Goal: Task Accomplishment & Management: Use online tool/utility

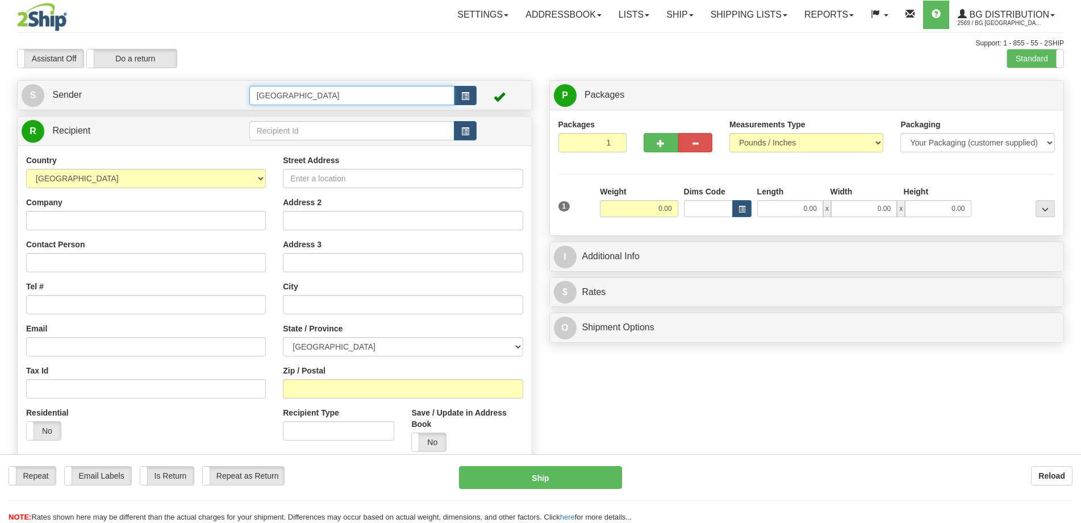
click at [329, 101] on input "[GEOGRAPHIC_DATA]" at bounding box center [352, 95] width 206 height 19
click at [227, 93] on tr "S Sender Montreal" at bounding box center [275, 95] width 506 height 23
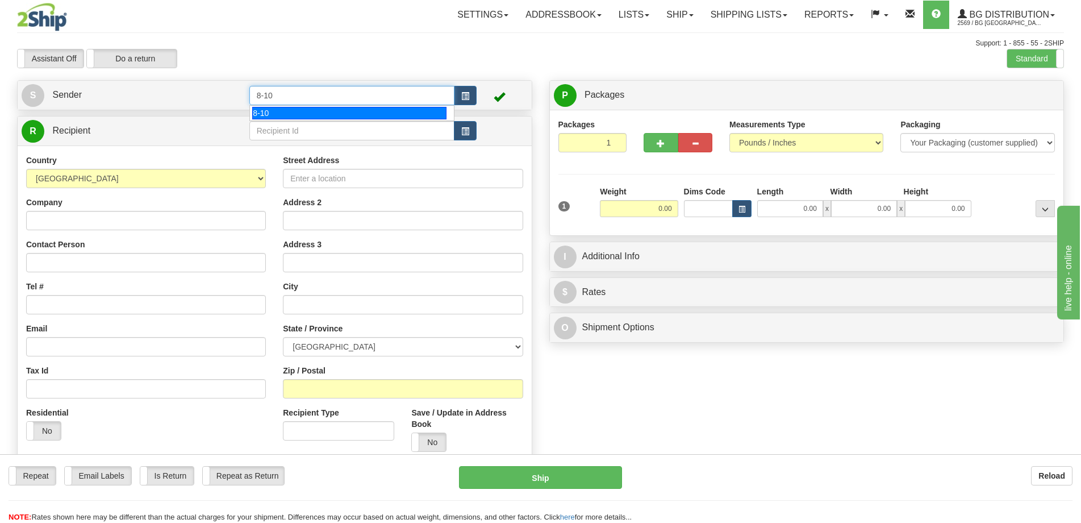
click at [276, 113] on div "8-10" at bounding box center [349, 113] width 194 height 12
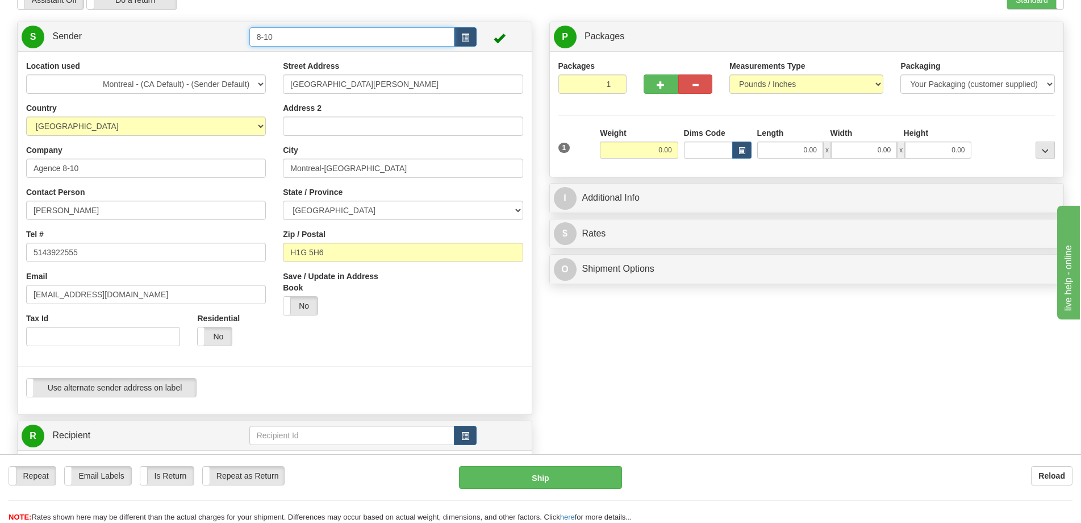
scroll to position [114, 0]
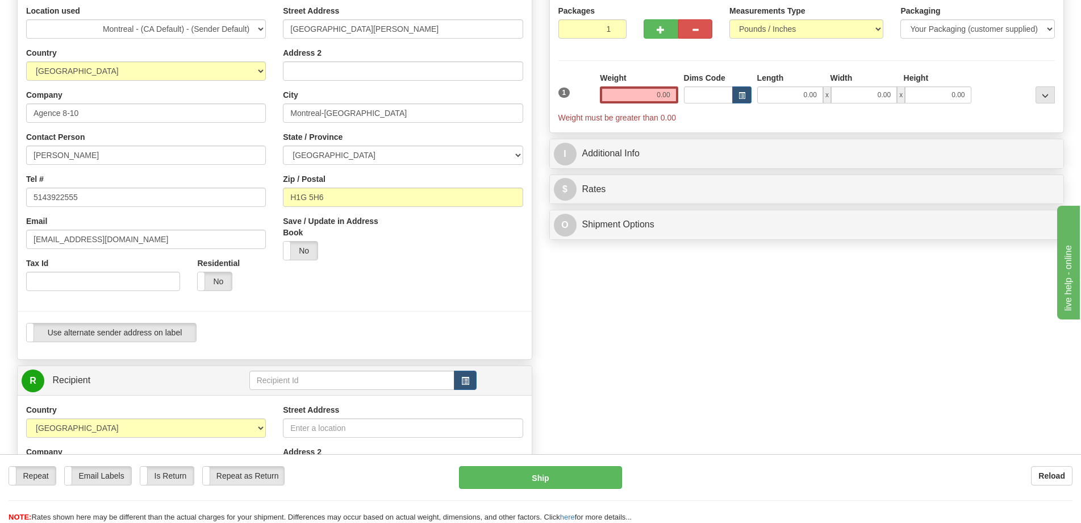
type input "8-10"
click at [302, 378] on input "text" at bounding box center [352, 379] width 206 height 19
click at [302, 402] on div "BG ST-BRUNO" at bounding box center [349, 397] width 193 height 11
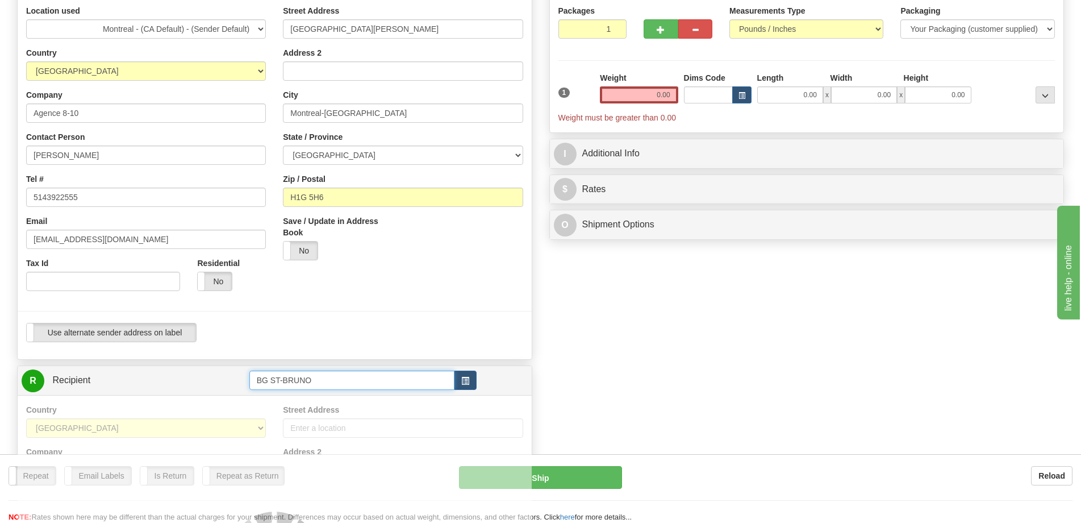
type input "BG ST-BRUNO"
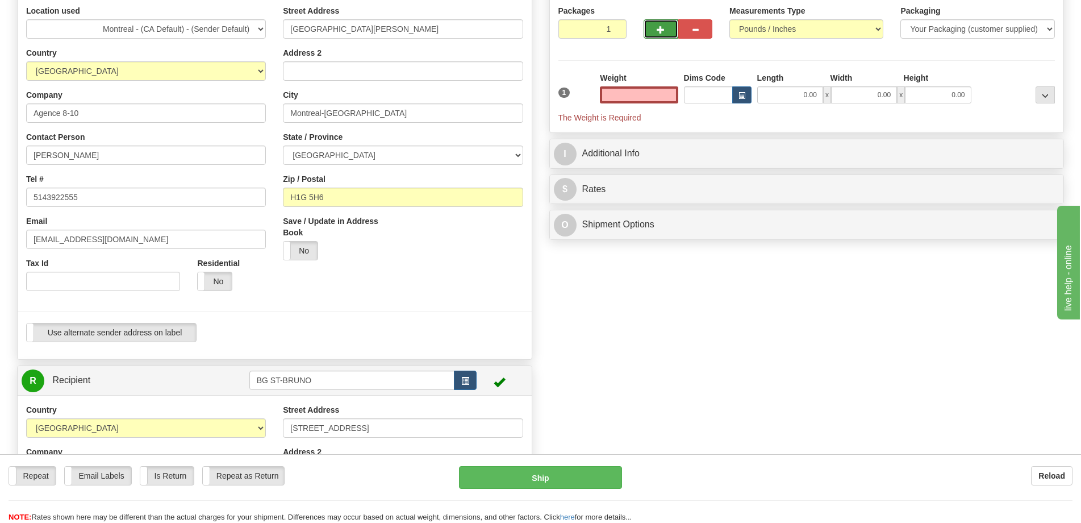
type input "0.00"
click at [672, 35] on button "button" at bounding box center [661, 28] width 34 height 19
radio input "true"
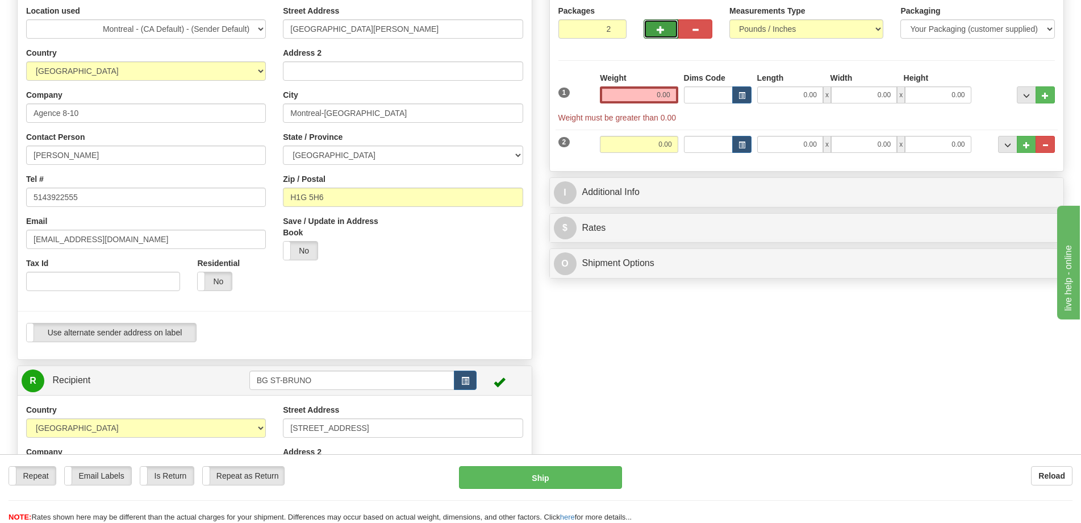
click at [669, 34] on button "button" at bounding box center [661, 28] width 34 height 19
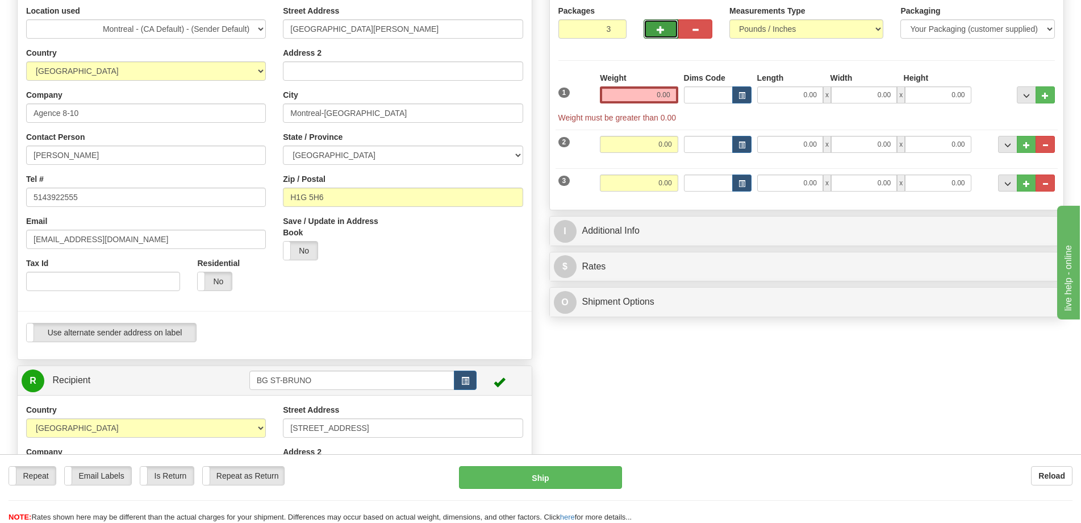
click at [669, 34] on button "button" at bounding box center [661, 28] width 34 height 19
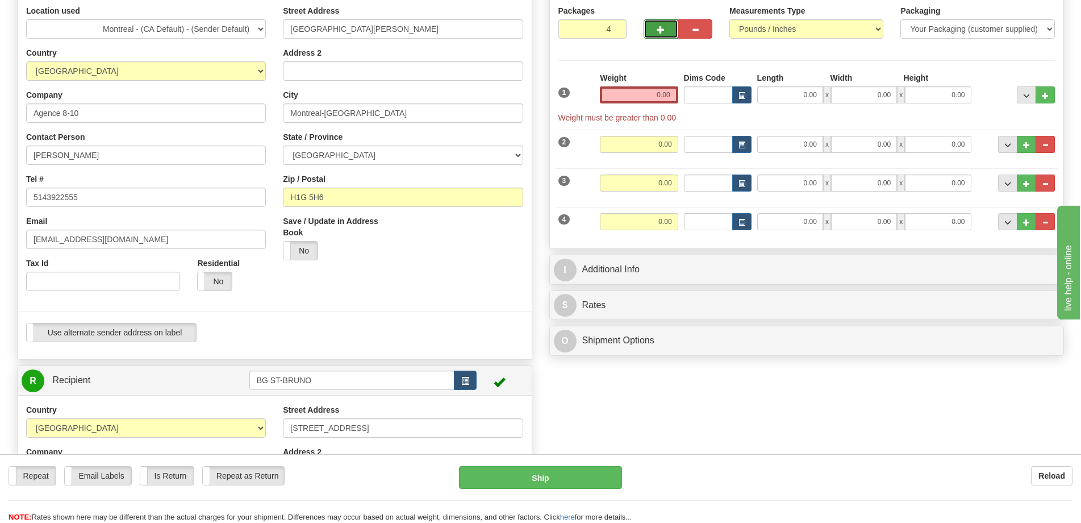
click at [655, 26] on button "button" at bounding box center [661, 28] width 34 height 19
type input "5"
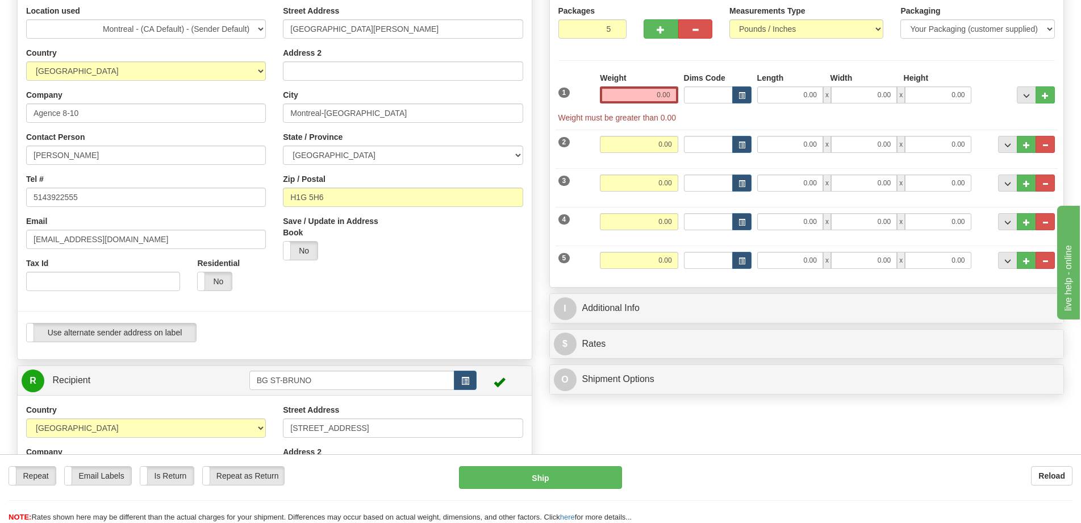
click at [651, 88] on input "0.00" at bounding box center [639, 94] width 78 height 17
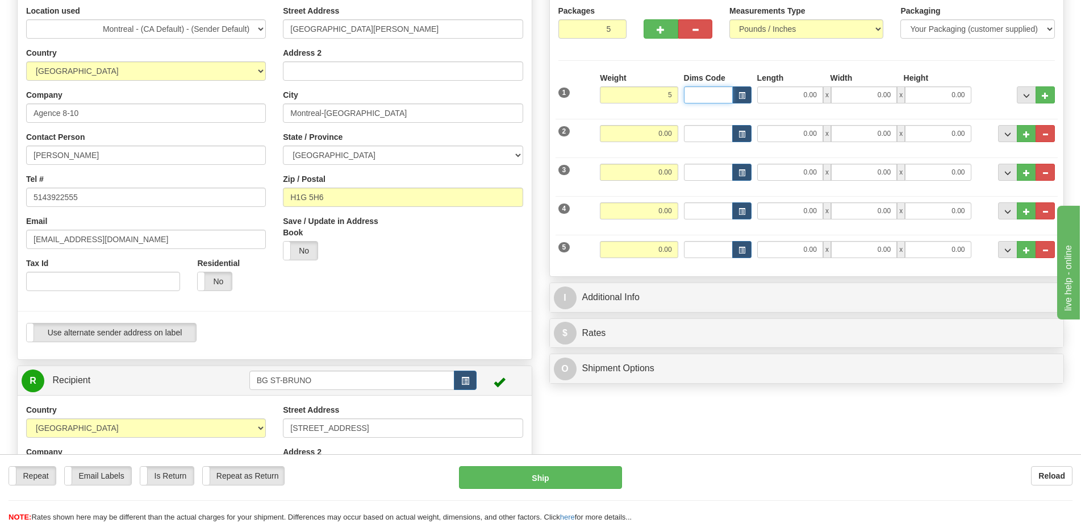
type input "5.00"
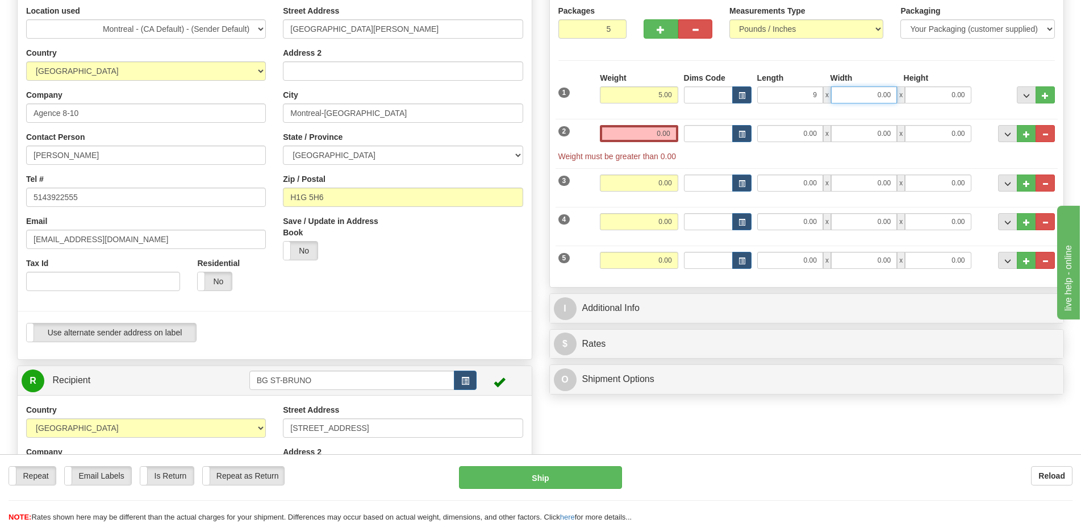
type input "9.00"
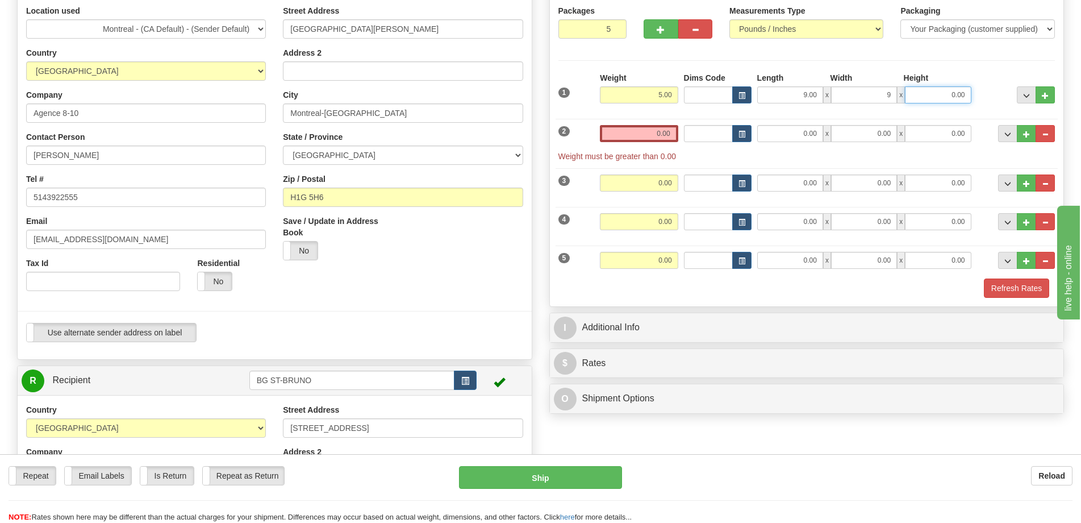
type input "9.00"
type input "7.00"
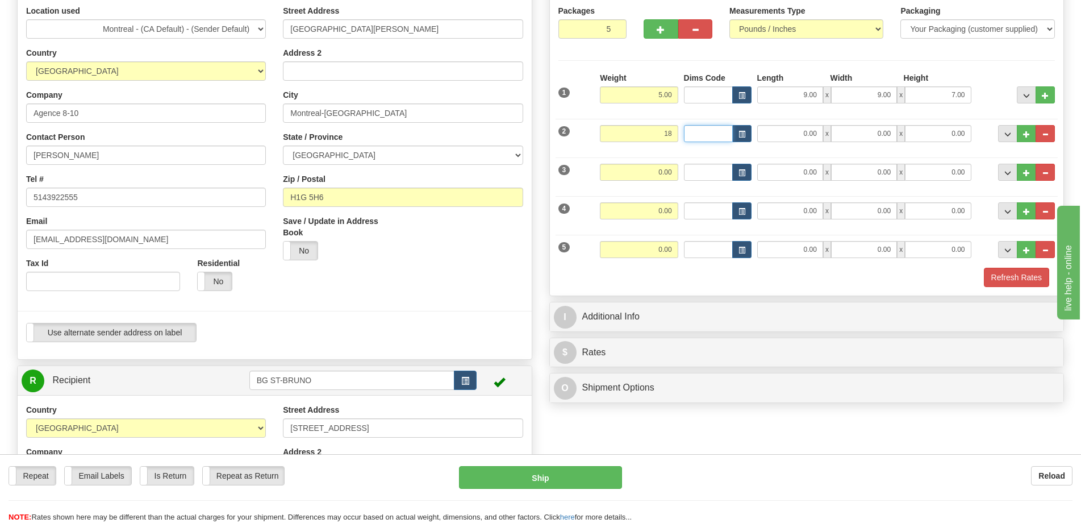
type input "18.00"
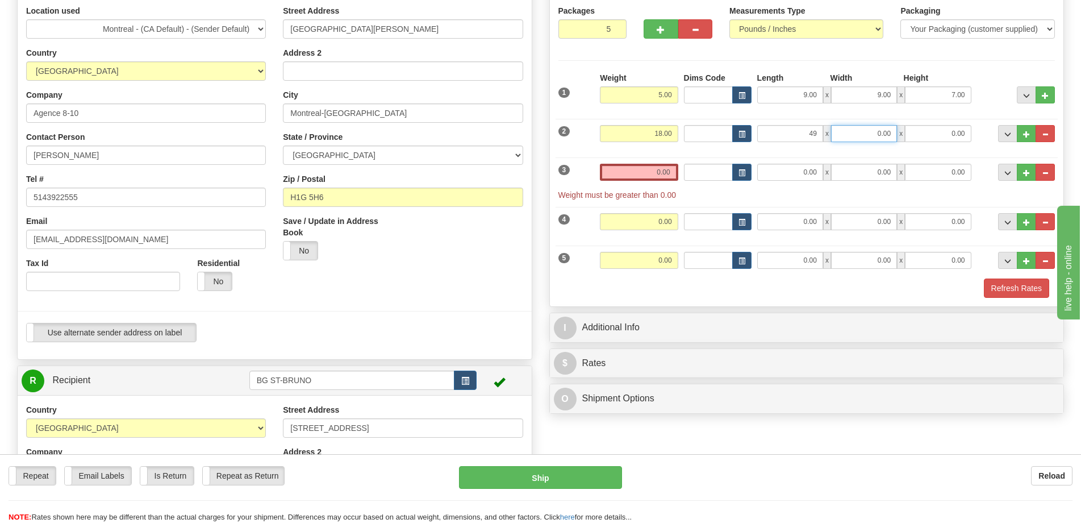
type input "49.00"
type input "6.00"
type input "2.00"
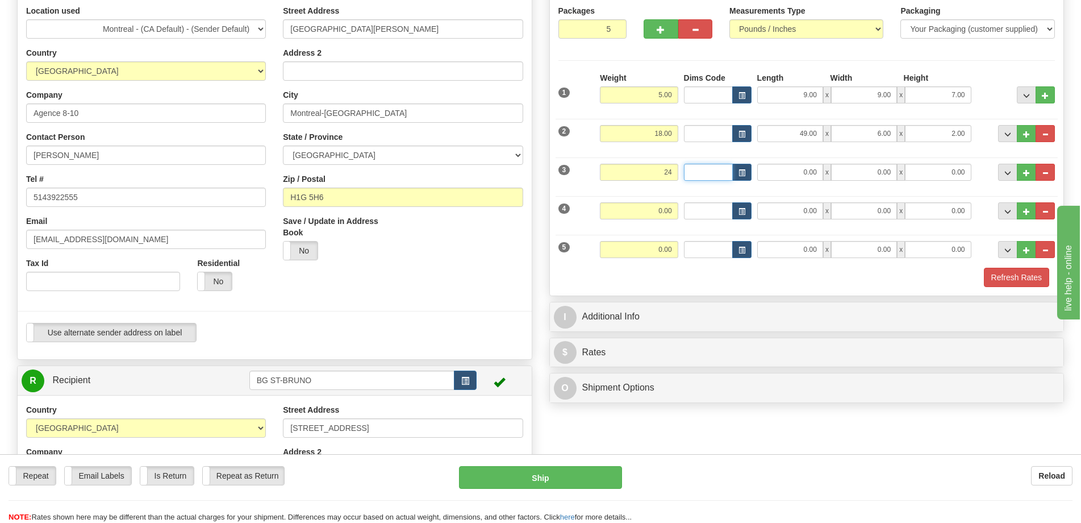
type input "24.00"
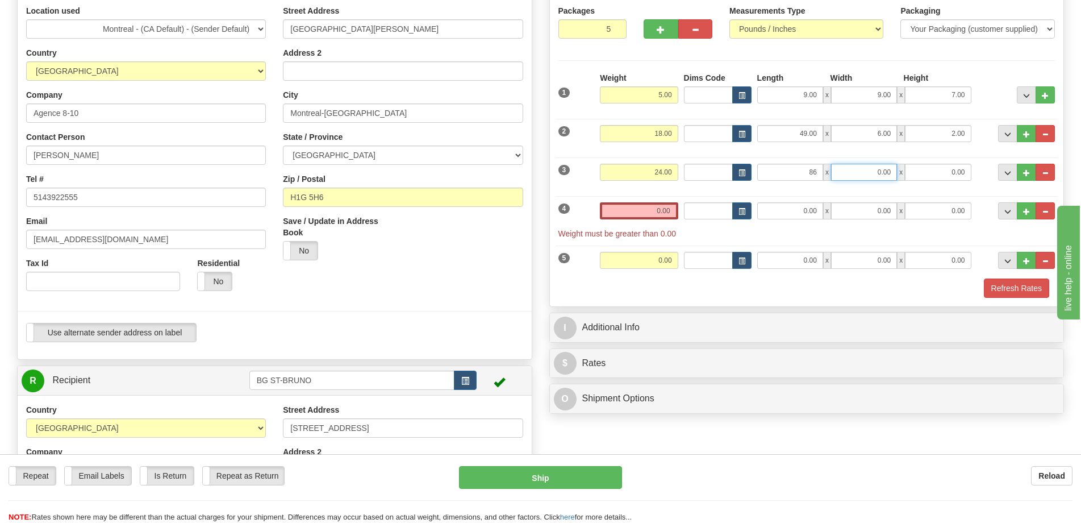
type input "86.00"
type input "6.00"
type input "4.00"
type input "6.00"
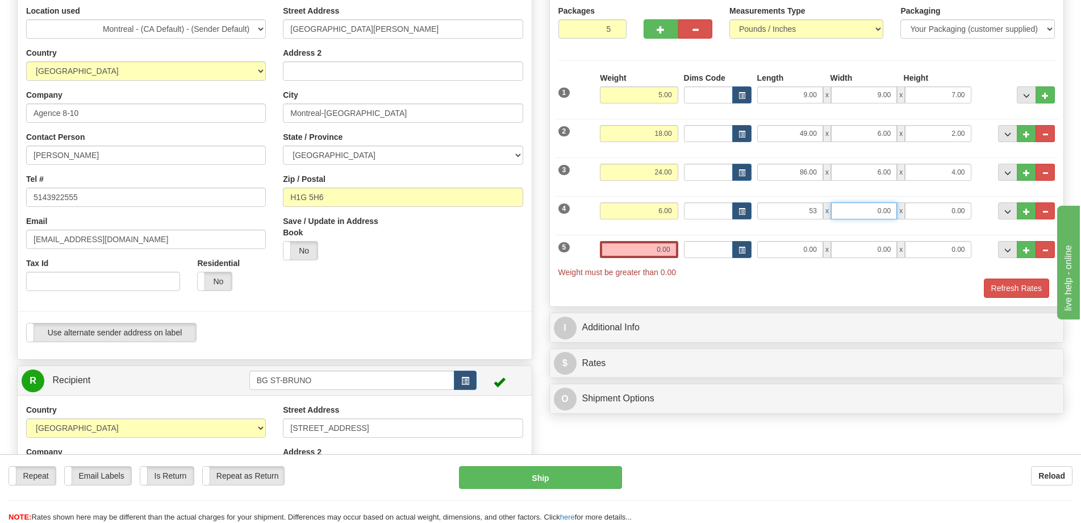
type input "53.00"
type input "5.00"
type input "3.00"
click at [695, 28] on span "button" at bounding box center [695, 29] width 8 height 7
type input "4"
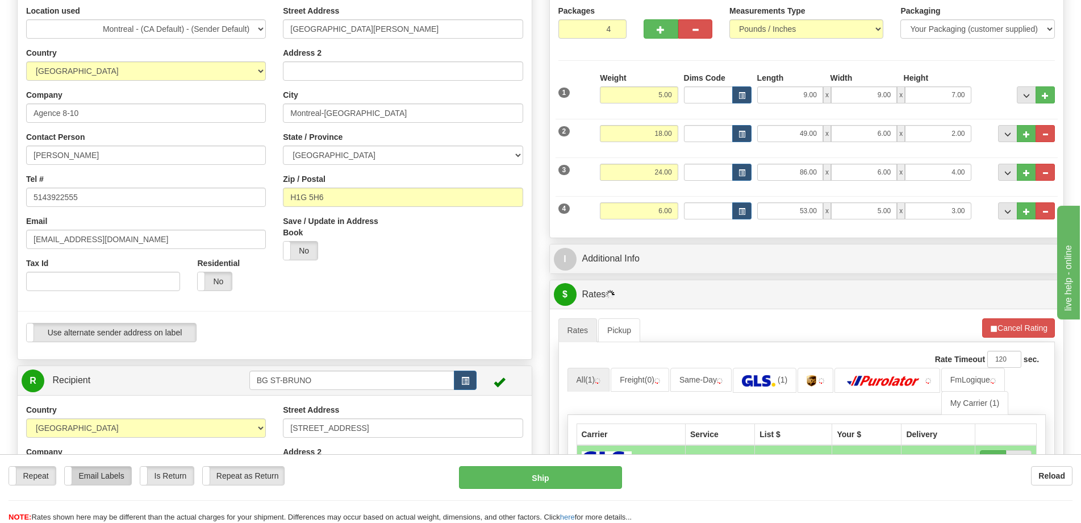
click at [112, 482] on label "Email Labels" at bounding box center [98, 475] width 66 height 18
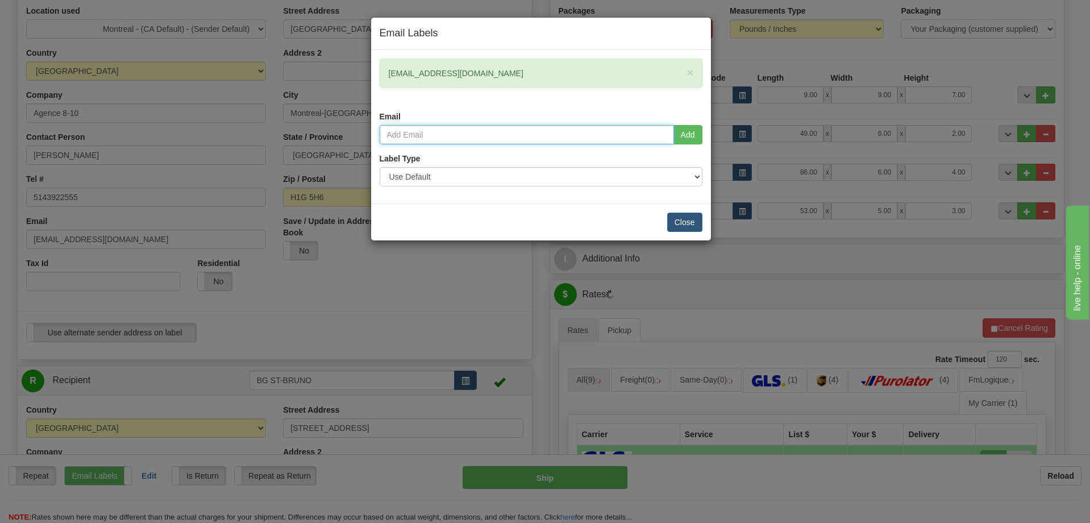
click at [532, 126] on input "email" at bounding box center [527, 134] width 294 height 19
type input "nvoyer@bgdistribution.ca"
click at [697, 140] on button "Add" at bounding box center [687, 134] width 29 height 19
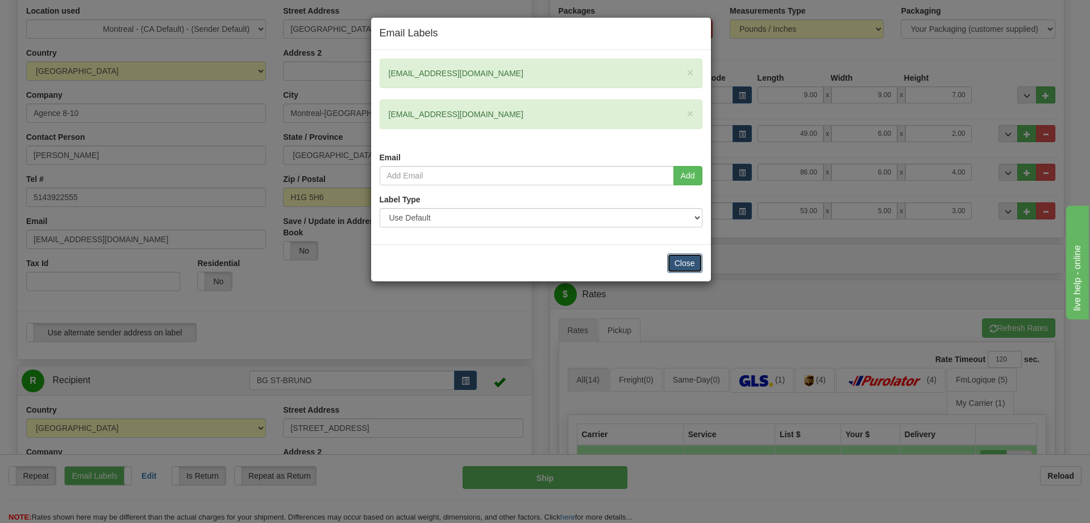
click at [677, 264] on button "Close" at bounding box center [684, 262] width 35 height 19
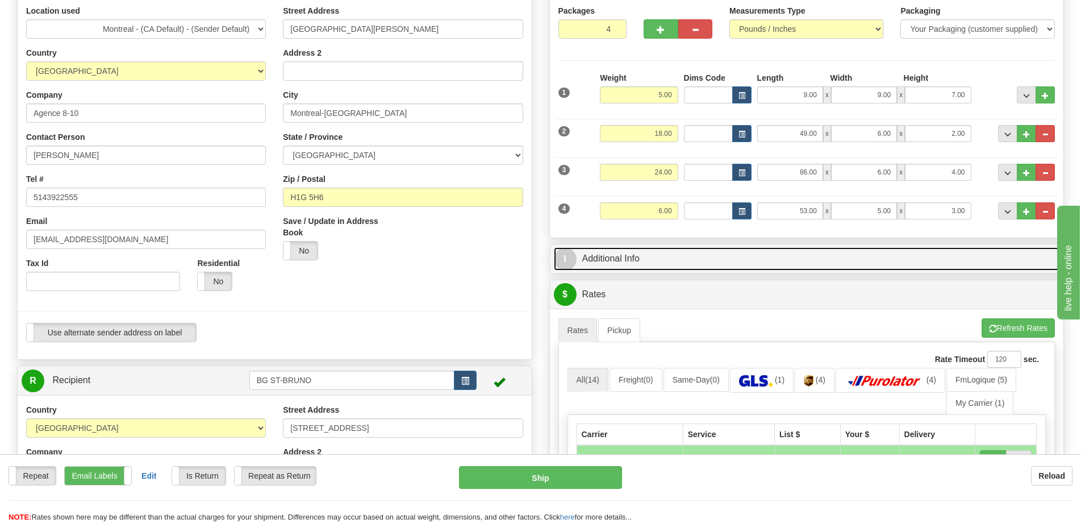
click at [718, 262] on link "I Additional Info" at bounding box center [807, 258] width 506 height 23
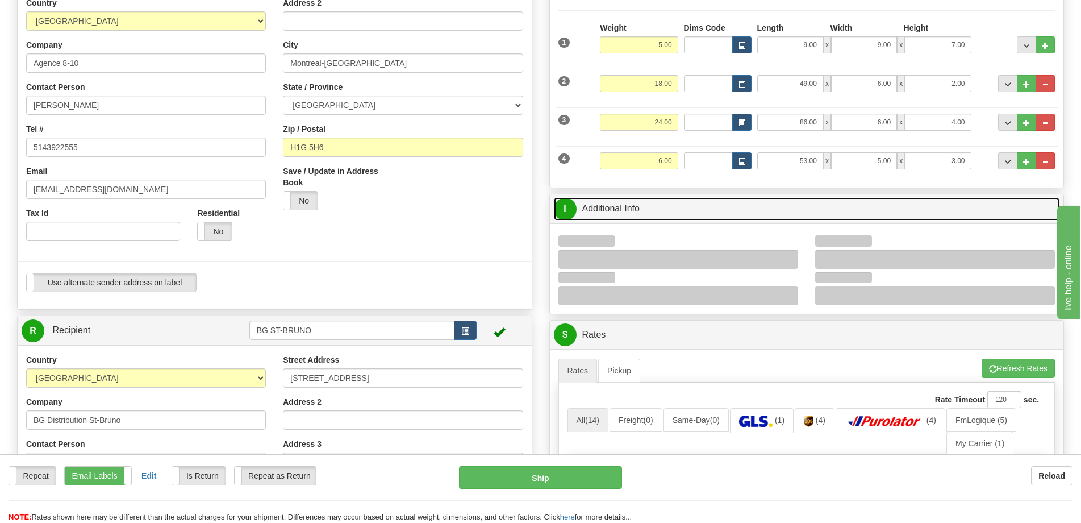
scroll to position [227, 0]
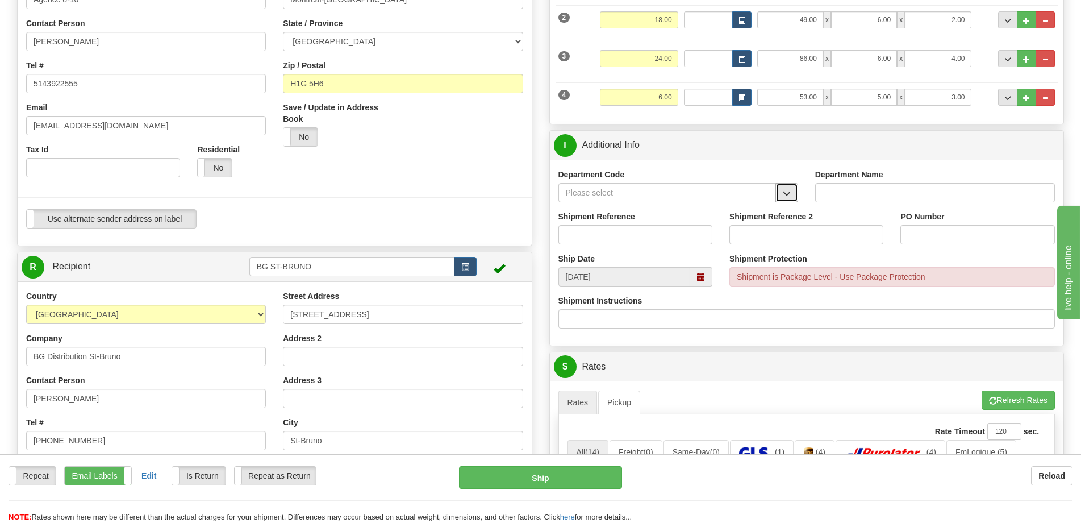
click at [782, 195] on button "button" at bounding box center [787, 192] width 23 height 19
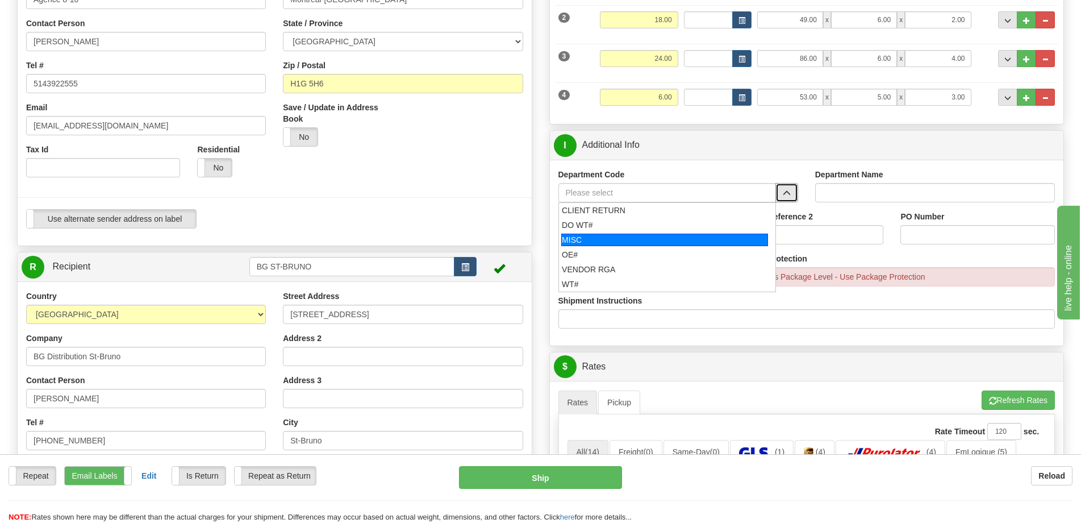
click at [643, 239] on div "MISC" at bounding box center [664, 240] width 207 height 12
type input "MISC"
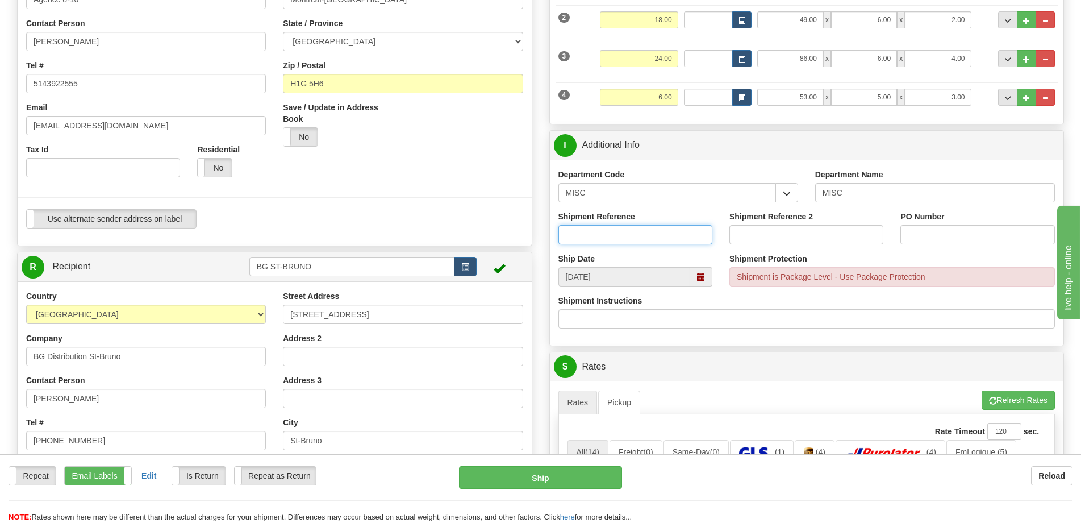
click at [640, 235] on input "Shipment Reference" at bounding box center [635, 234] width 154 height 19
type input "8001734-00"
click at [991, 237] on input "PO Number" at bounding box center [978, 234] width 154 height 19
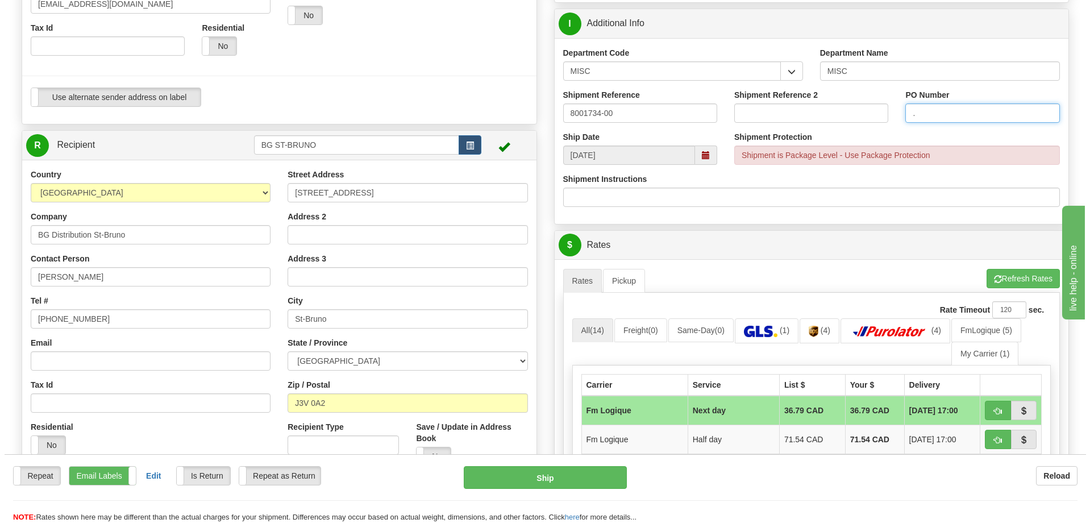
scroll to position [455, 0]
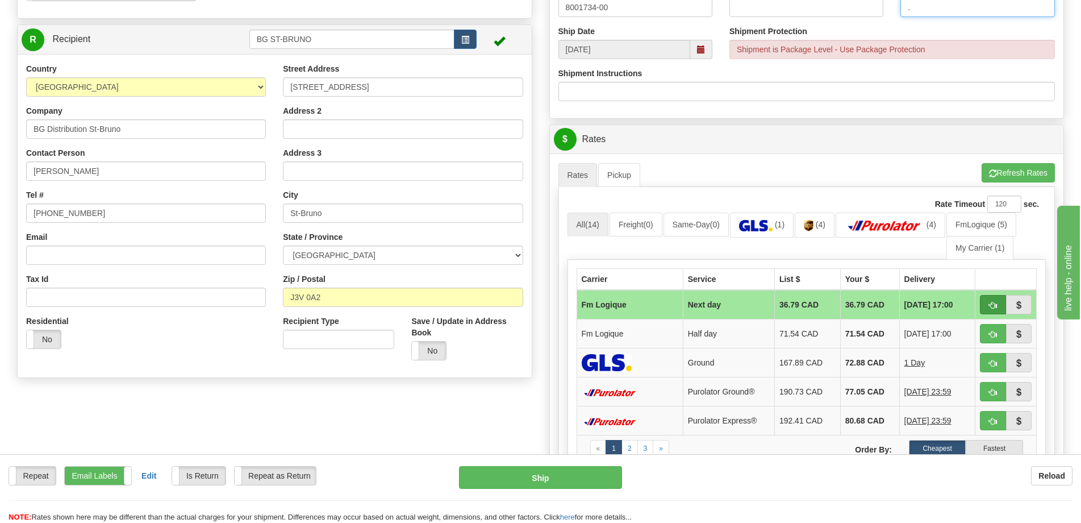
type input "."
click at [983, 304] on button "button" at bounding box center [993, 304] width 26 height 19
type input "jour"
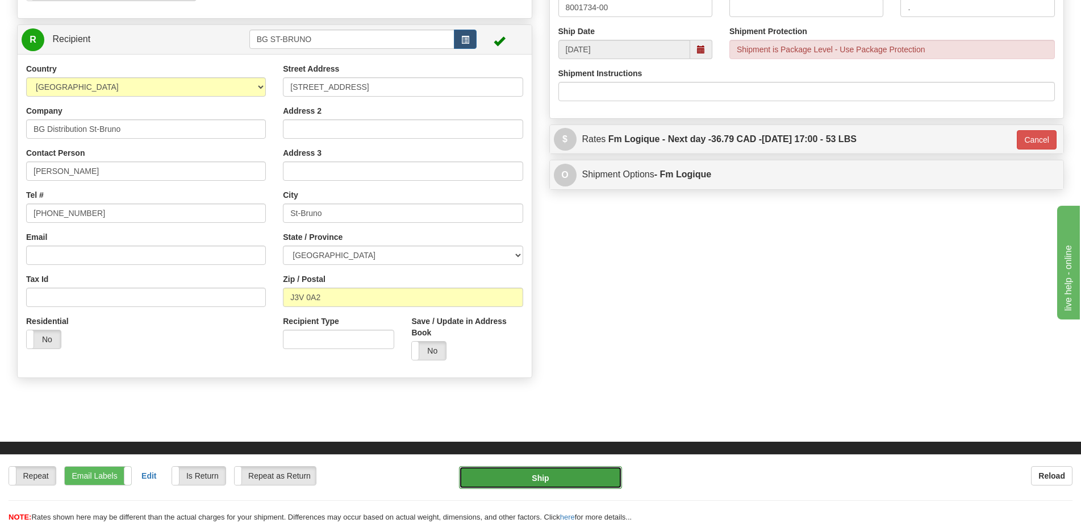
click at [517, 472] on button "Ship" at bounding box center [540, 477] width 163 height 23
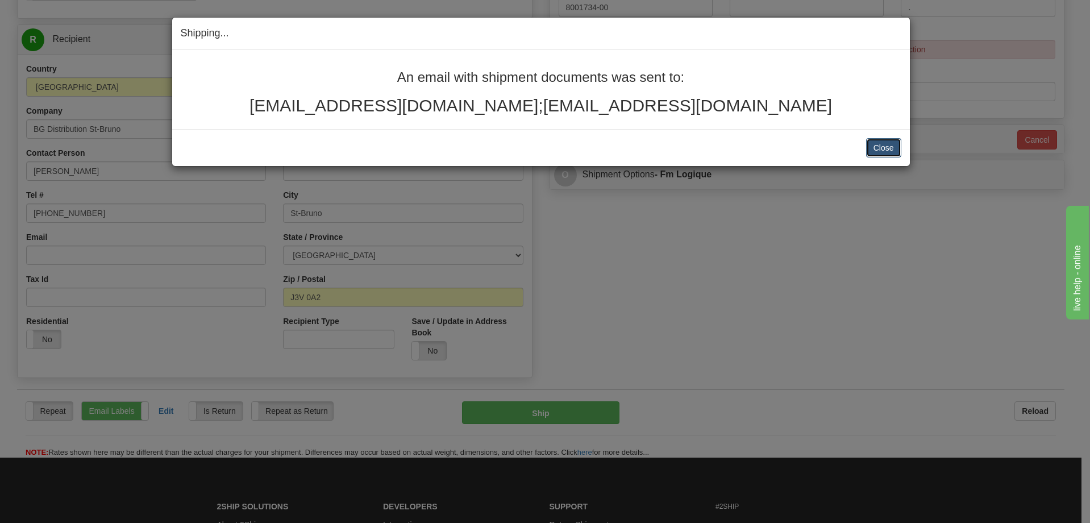
click at [873, 146] on button "Close" at bounding box center [883, 147] width 35 height 19
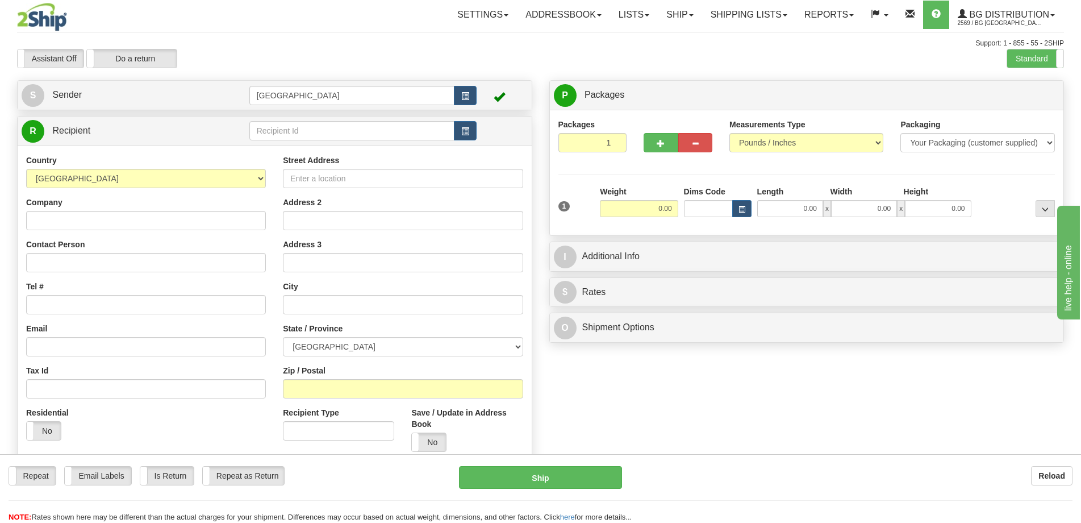
click at [386, 39] on div "Support: 1 - 855 - 55 - 2SHIP" at bounding box center [540, 44] width 1047 height 10
